Goal: Navigation & Orientation: Find specific page/section

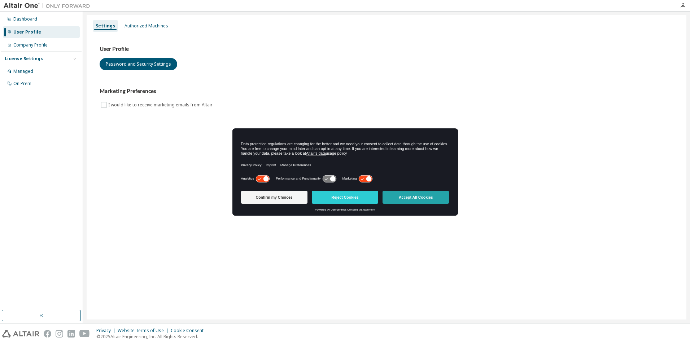
click at [426, 196] on button "Accept All Cookies" at bounding box center [416, 197] width 66 height 13
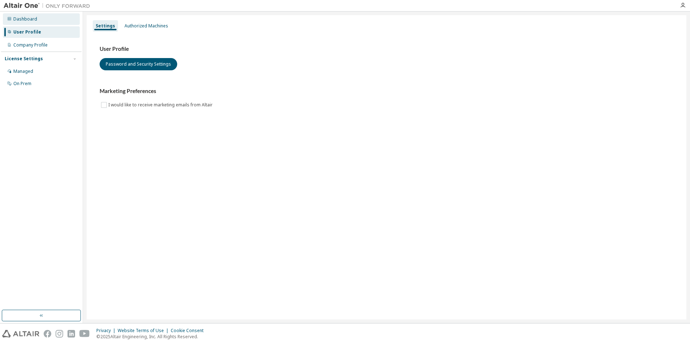
click at [22, 18] on div "Dashboard" at bounding box center [25, 19] width 24 height 6
